Goal: Navigation & Orientation: Understand site structure

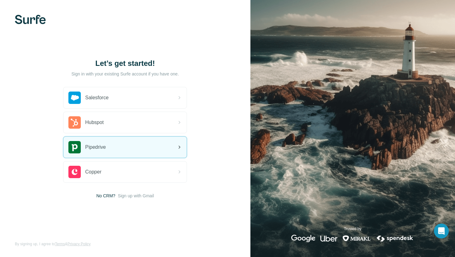
click at [125, 144] on div "Pipedrive" at bounding box center [124, 147] width 123 height 21
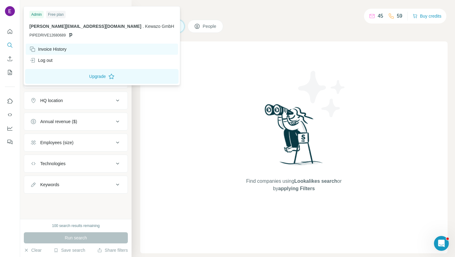
click at [48, 45] on div "Invoice History" at bounding box center [102, 49] width 152 height 11
click at [53, 53] on div "Invoice History" at bounding box center [102, 49] width 152 height 11
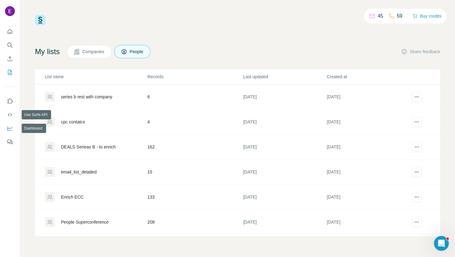
click at [10, 127] on icon "Dashboard" at bounding box center [10, 128] width 6 height 6
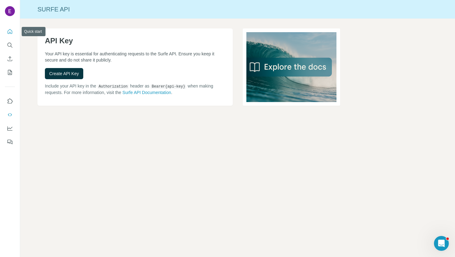
click at [10, 33] on icon "Quick start" at bounding box center [10, 31] width 6 height 6
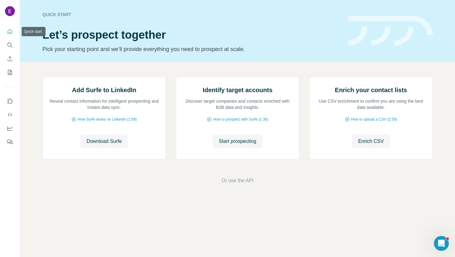
click at [8, 26] on button "Quick start" at bounding box center [10, 31] width 10 height 11
click at [8, 29] on icon "Quick start" at bounding box center [10, 31] width 6 height 6
